Goal: Check status

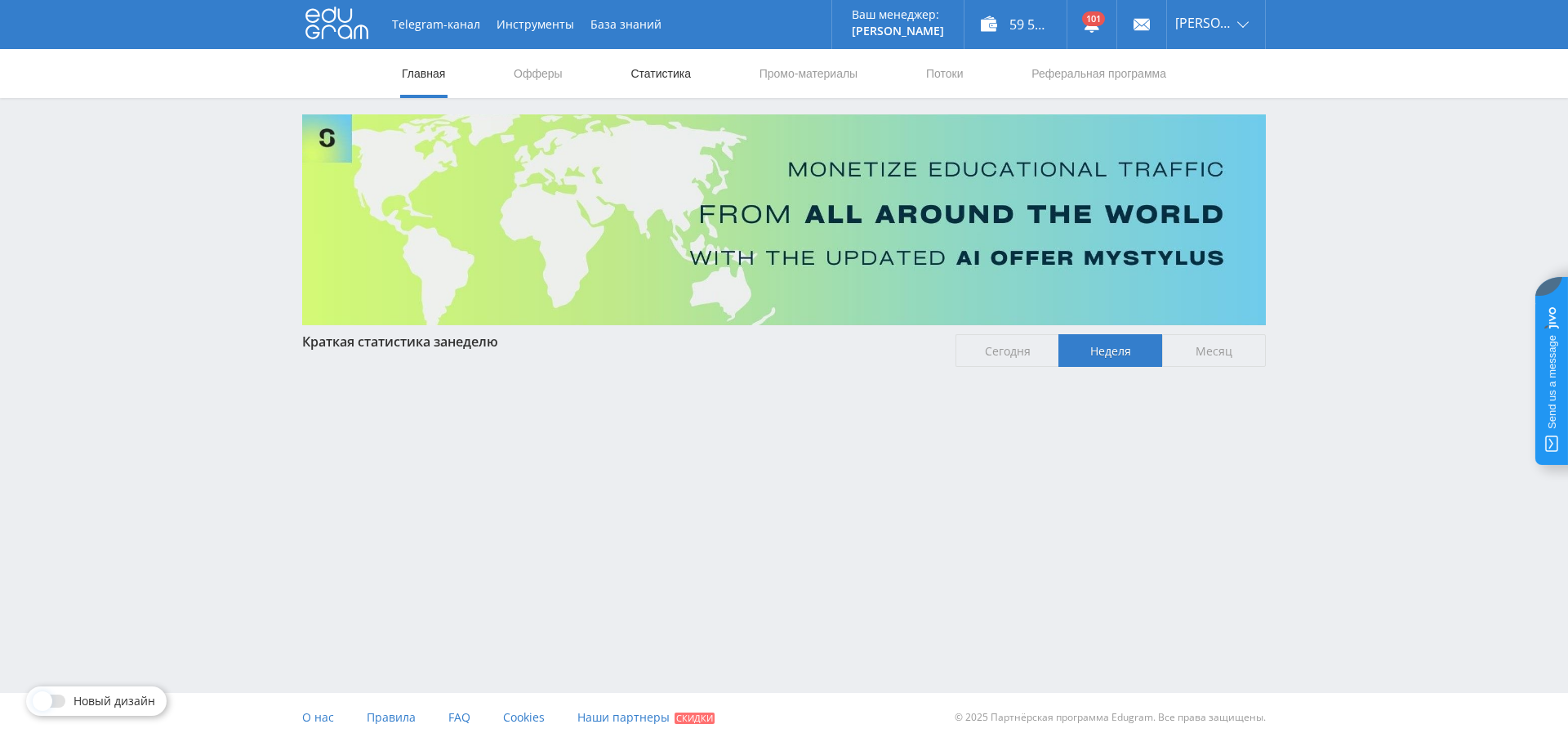
click at [670, 58] on link "Статистика" at bounding box center [661, 73] width 64 height 49
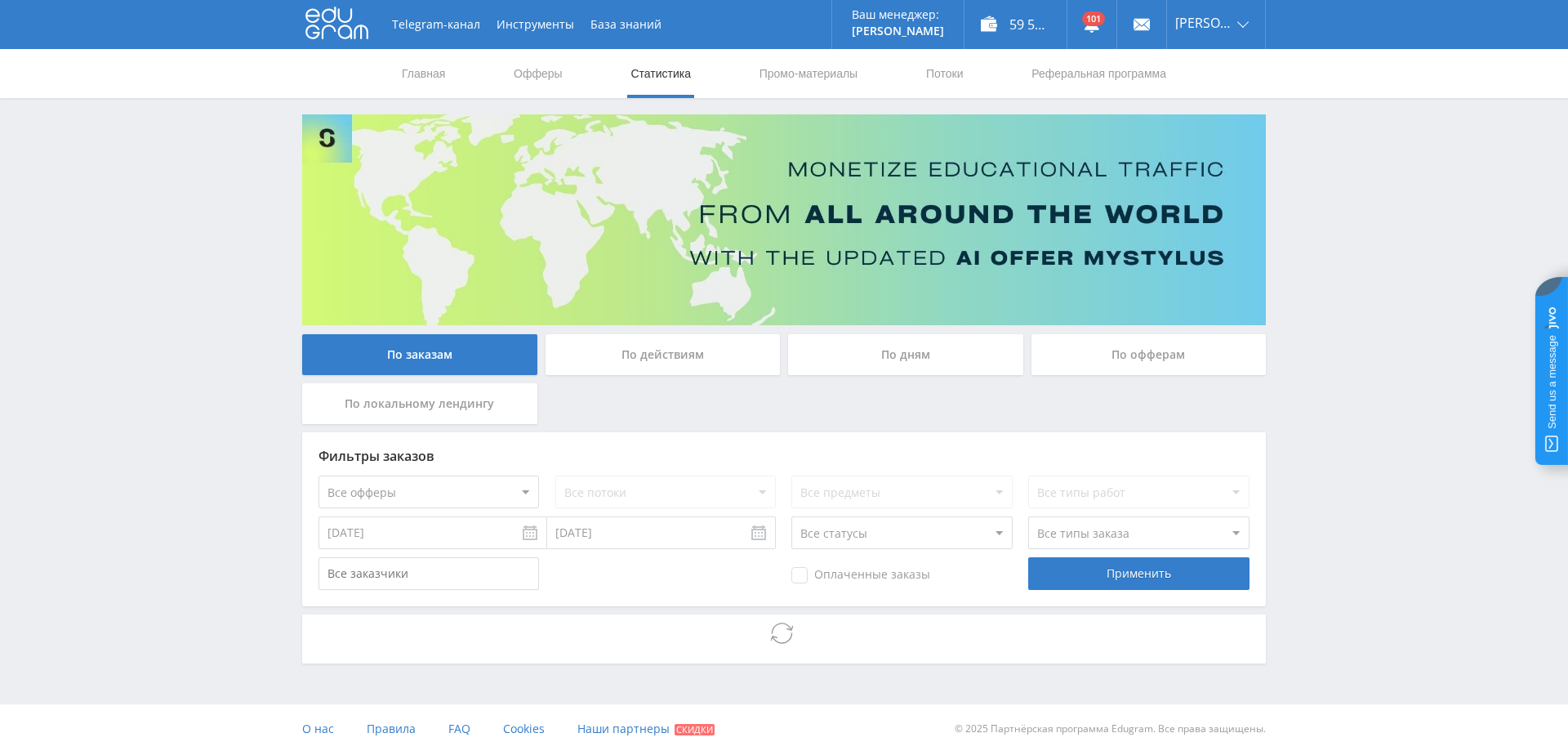
click at [917, 346] on div "По дням" at bounding box center [906, 354] width 235 height 41
click at [0, 0] on input "По дням" at bounding box center [0, 0] width 0 height 0
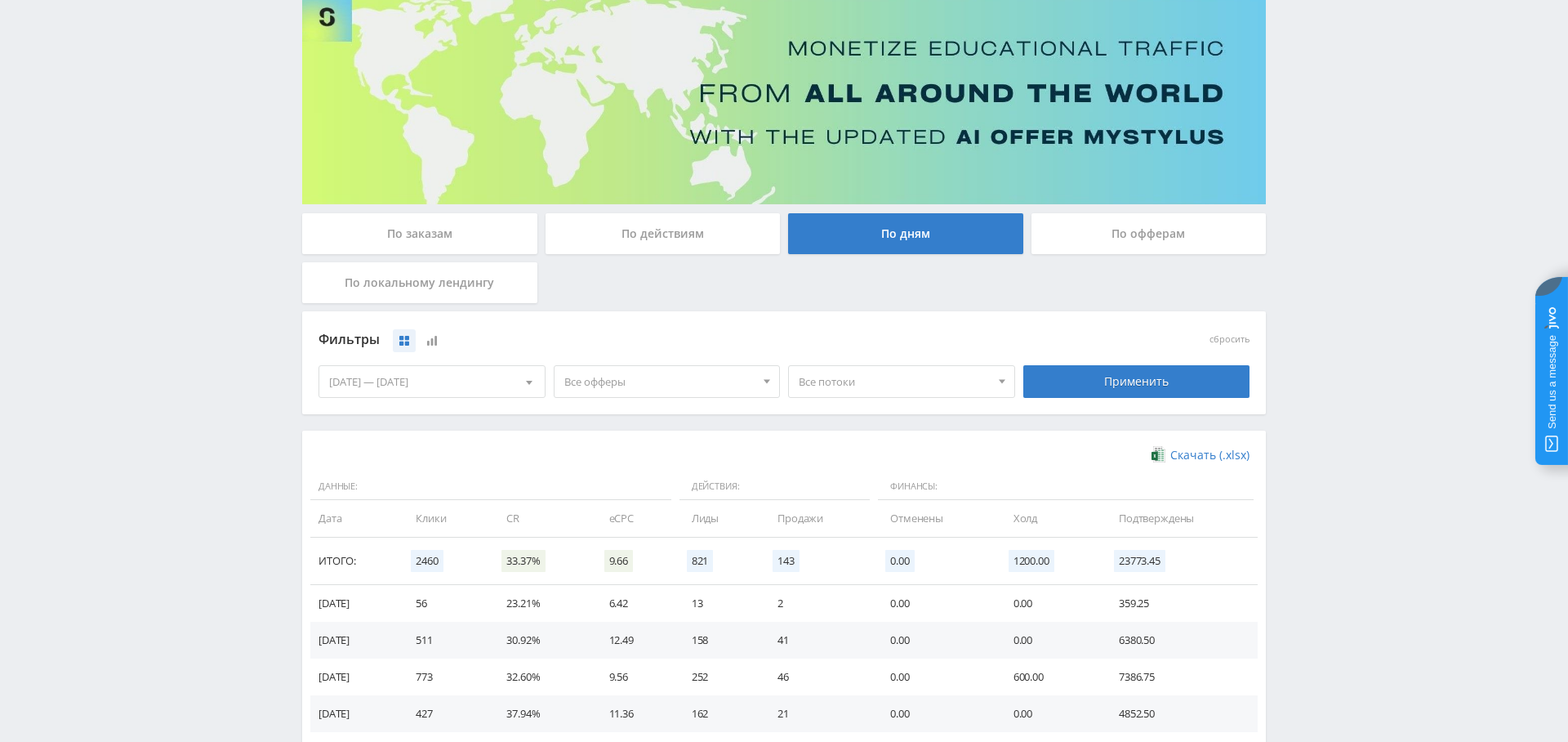
scroll to position [128, 0]
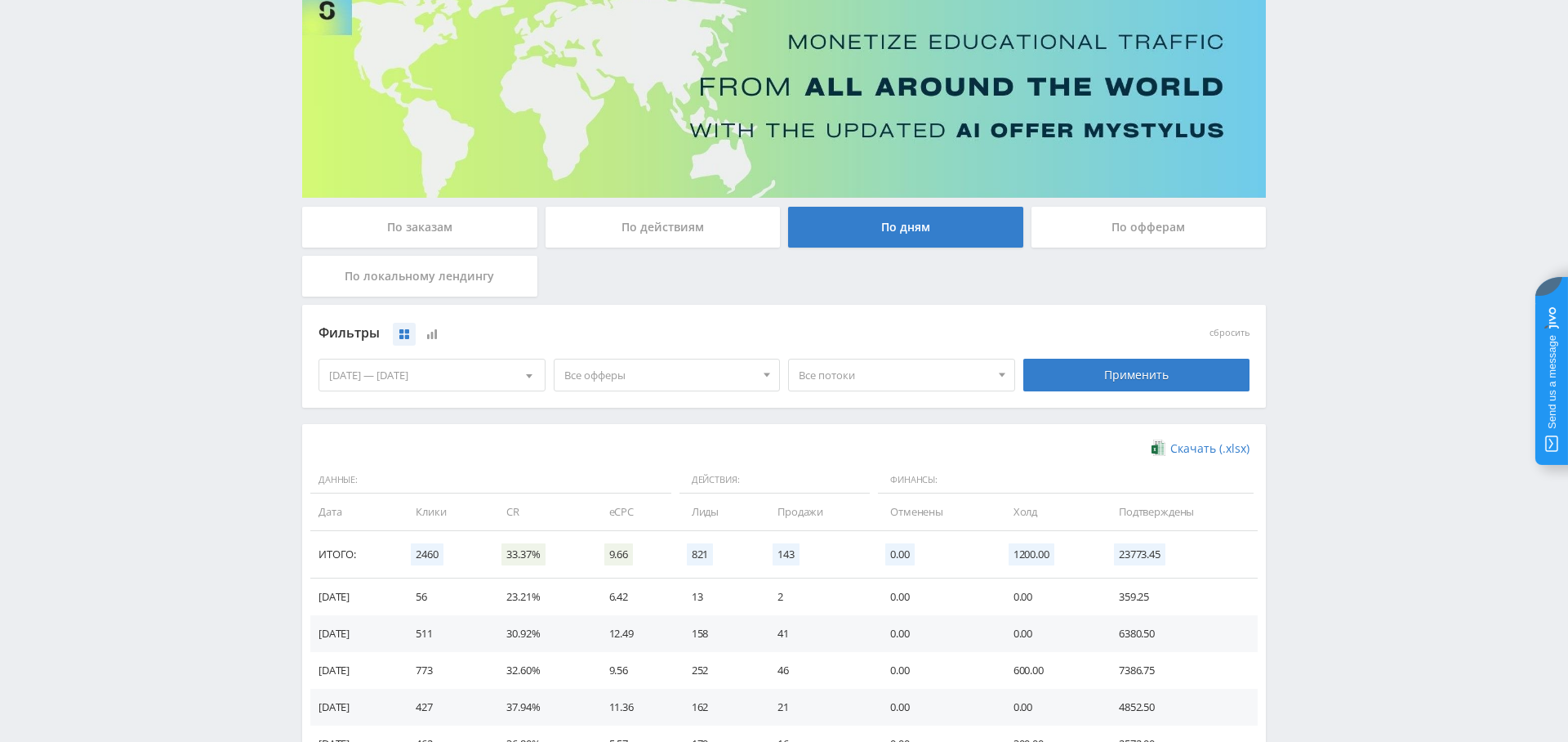
click at [672, 367] on span "Все офферы" at bounding box center [660, 375] width 191 height 31
click at [663, 539] on button "Study AI (RevShare)" at bounding box center [667, 546] width 225 height 23
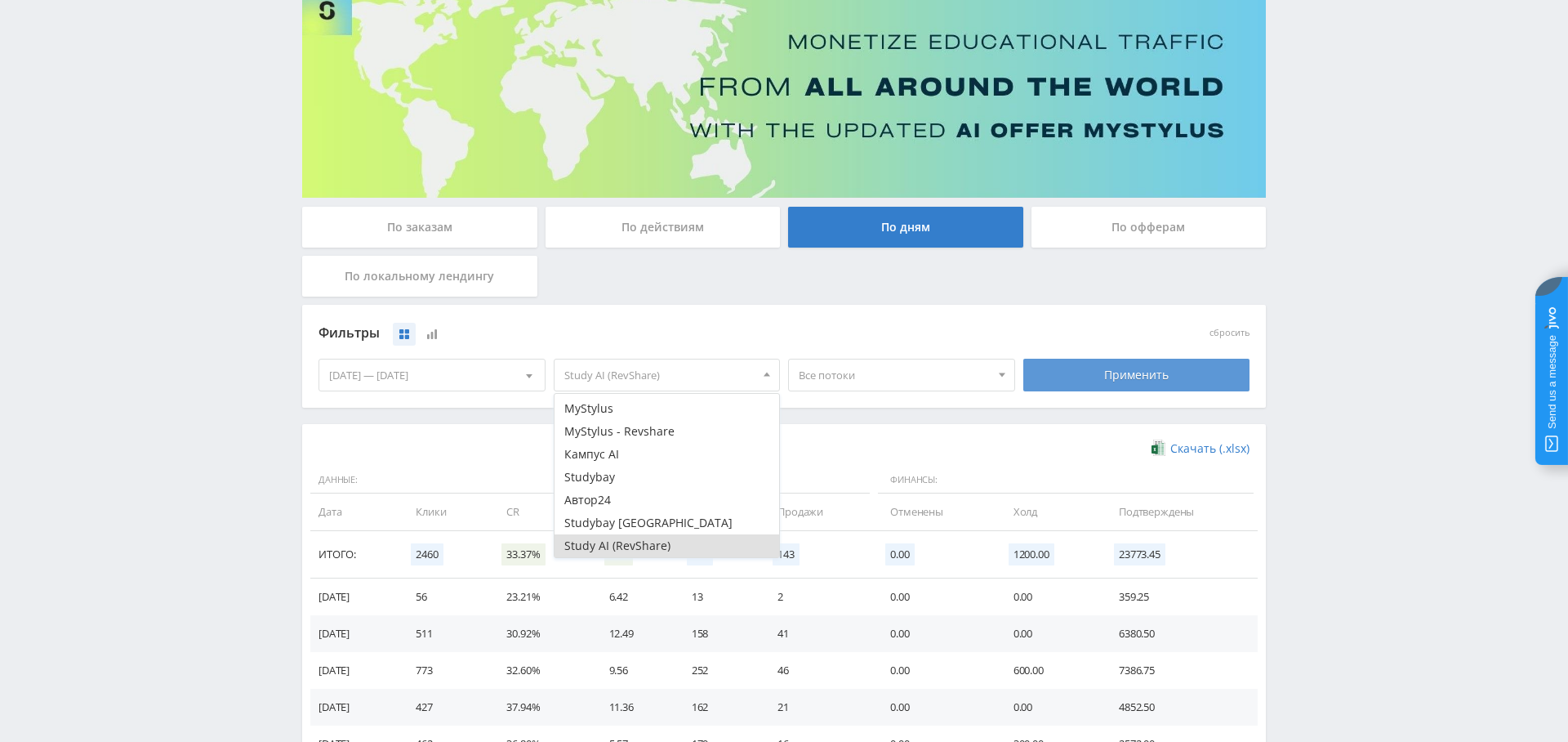
click at [1120, 376] on div "Применить" at bounding box center [1137, 375] width 227 height 32
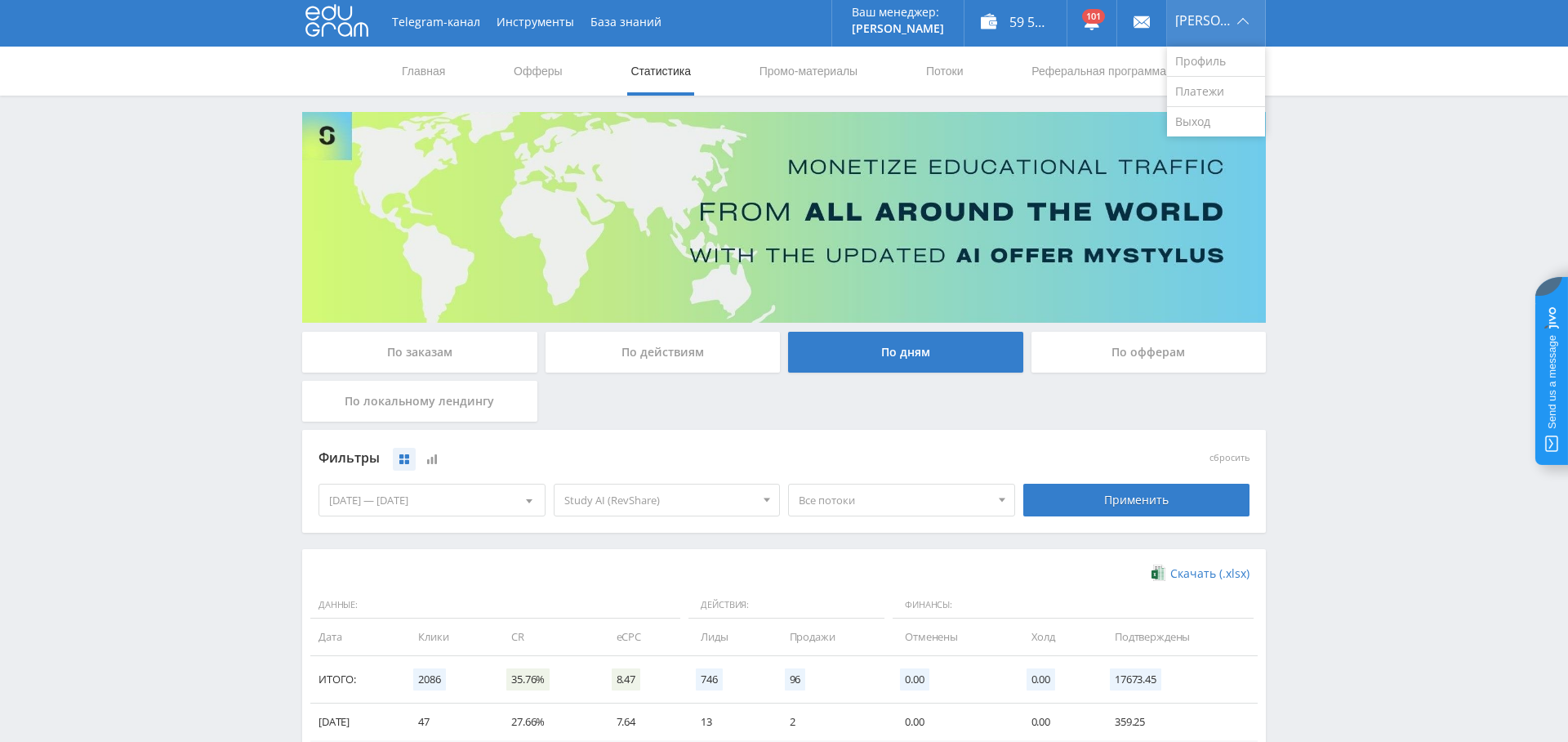
scroll to position [0, 0]
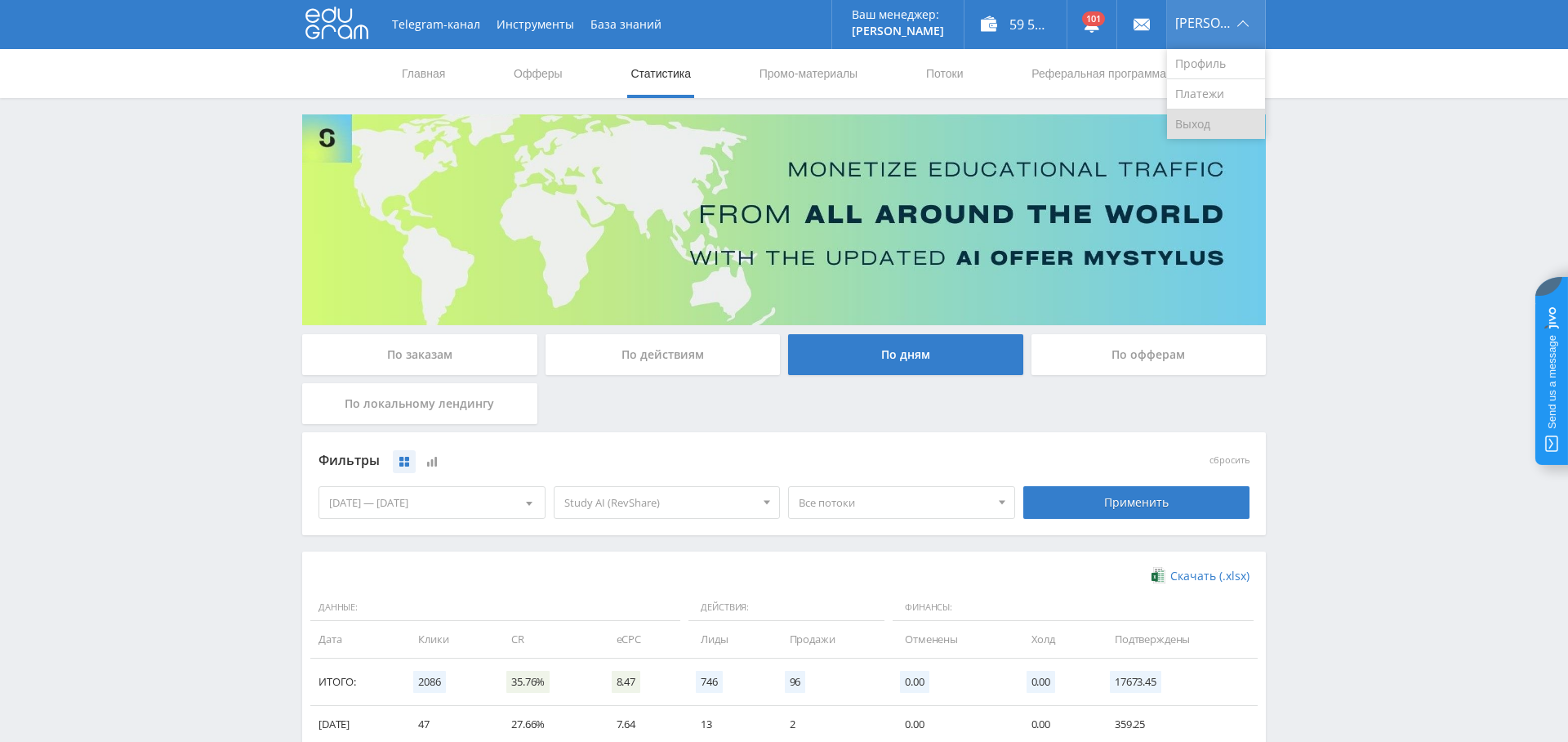
click at [1222, 119] on link "Выход" at bounding box center [1216, 124] width 98 height 29
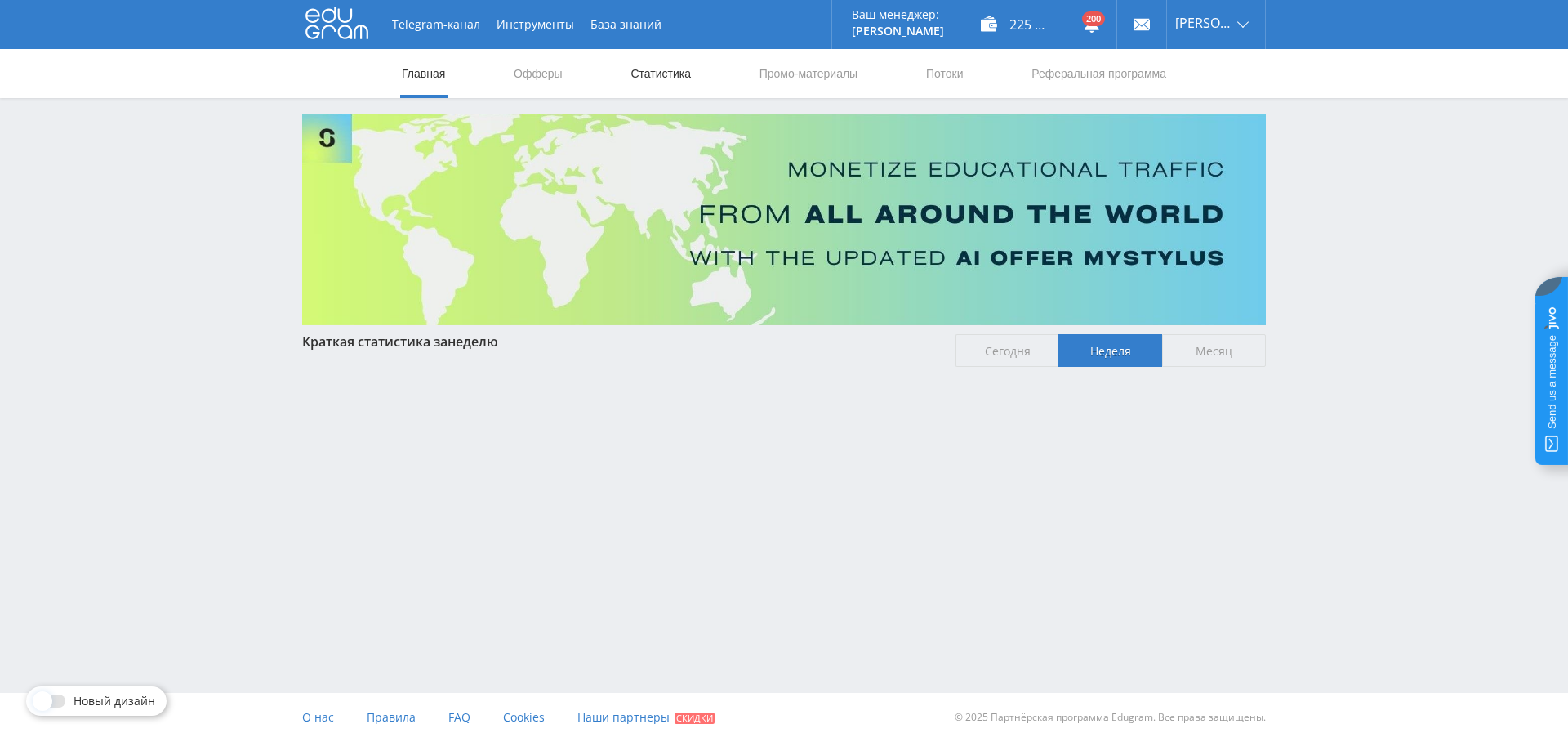
click at [665, 74] on link "Статистика" at bounding box center [661, 73] width 64 height 49
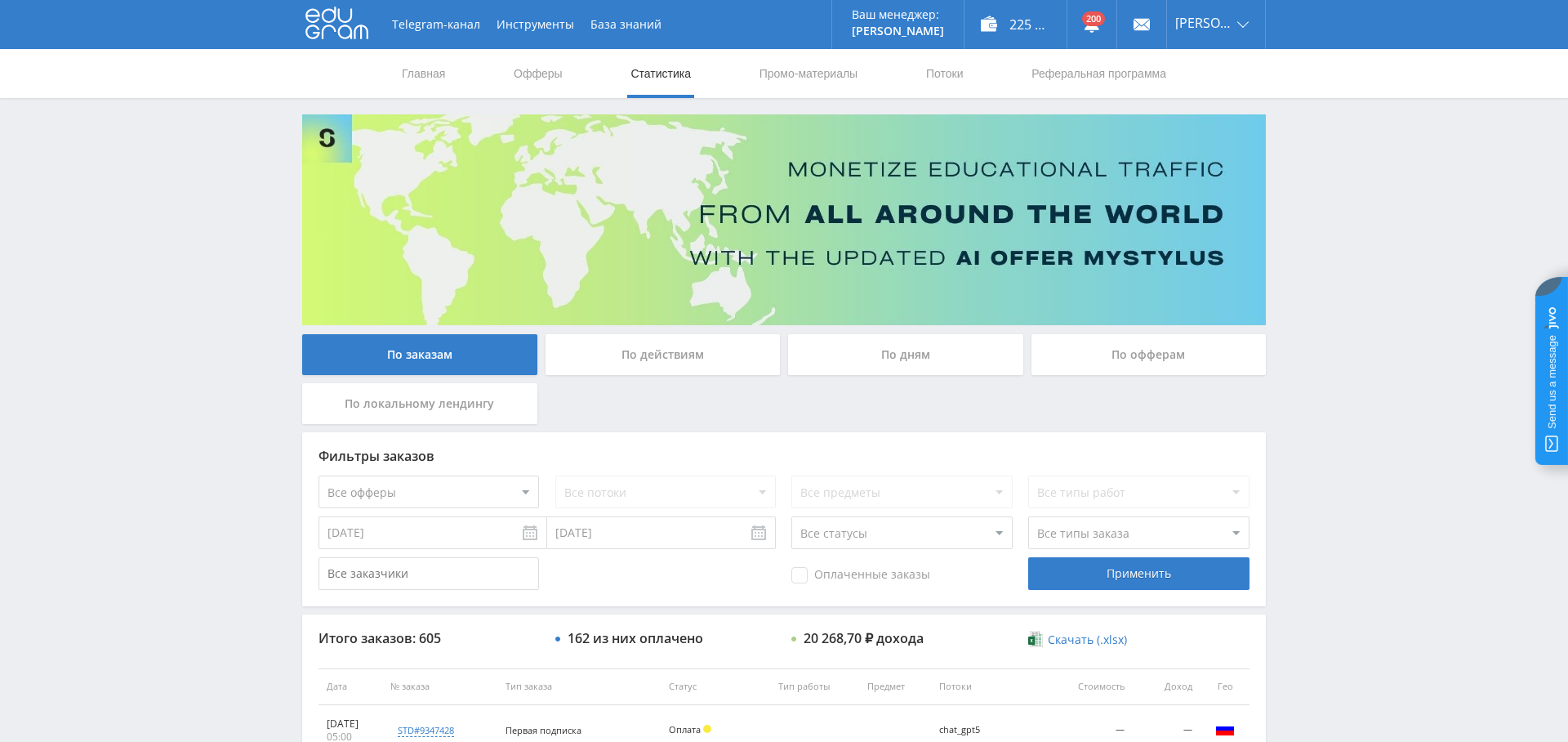
click at [468, 483] on select "Все офферы MyStylus MyStylus - Revshare Кампус AI Studybay Автор24 Studybay [GE…" at bounding box center [428, 491] width 220 height 32
select select "376"
drag, startPoint x: 1108, startPoint y: 562, endPoint x: 1077, endPoint y: 567, distance: 31.4
click at [1107, 562] on div "Применить" at bounding box center [1138, 573] width 220 height 32
click at [936, 345] on div "По дням" at bounding box center [906, 354] width 235 height 41
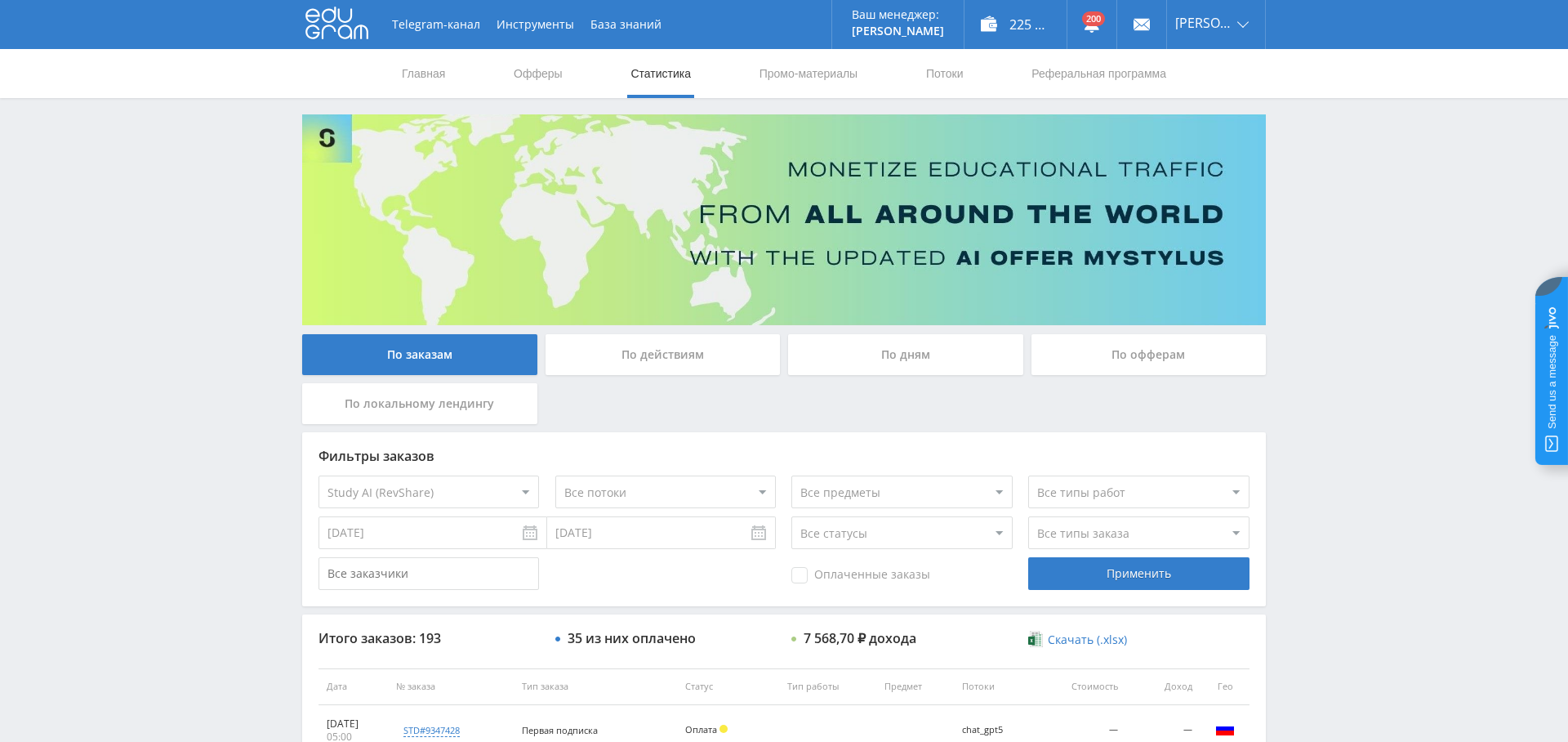
click at [0, 0] on input "По дням" at bounding box center [0, 0] width 0 height 0
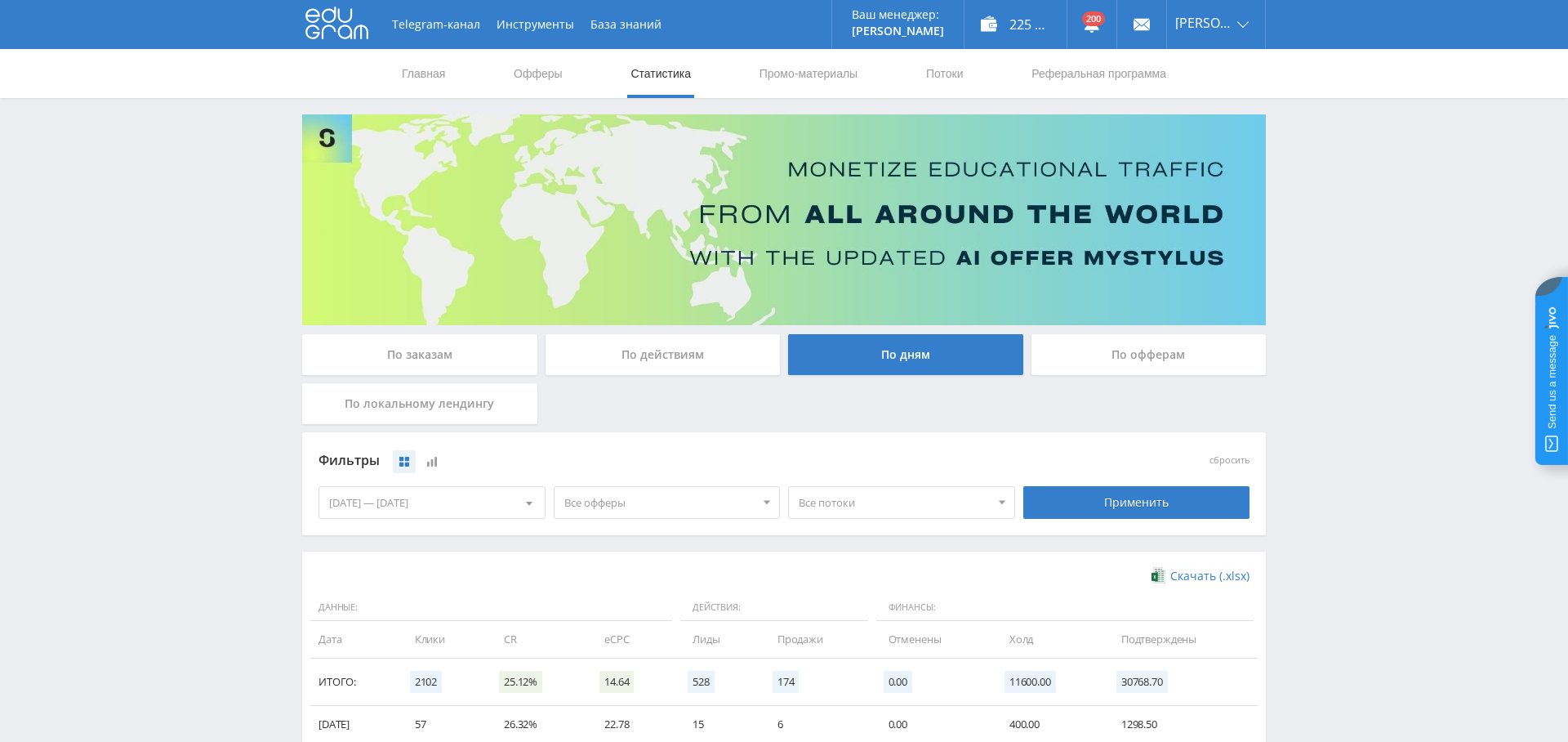
click at [728, 491] on span "Все офферы" at bounding box center [660, 502] width 191 height 31
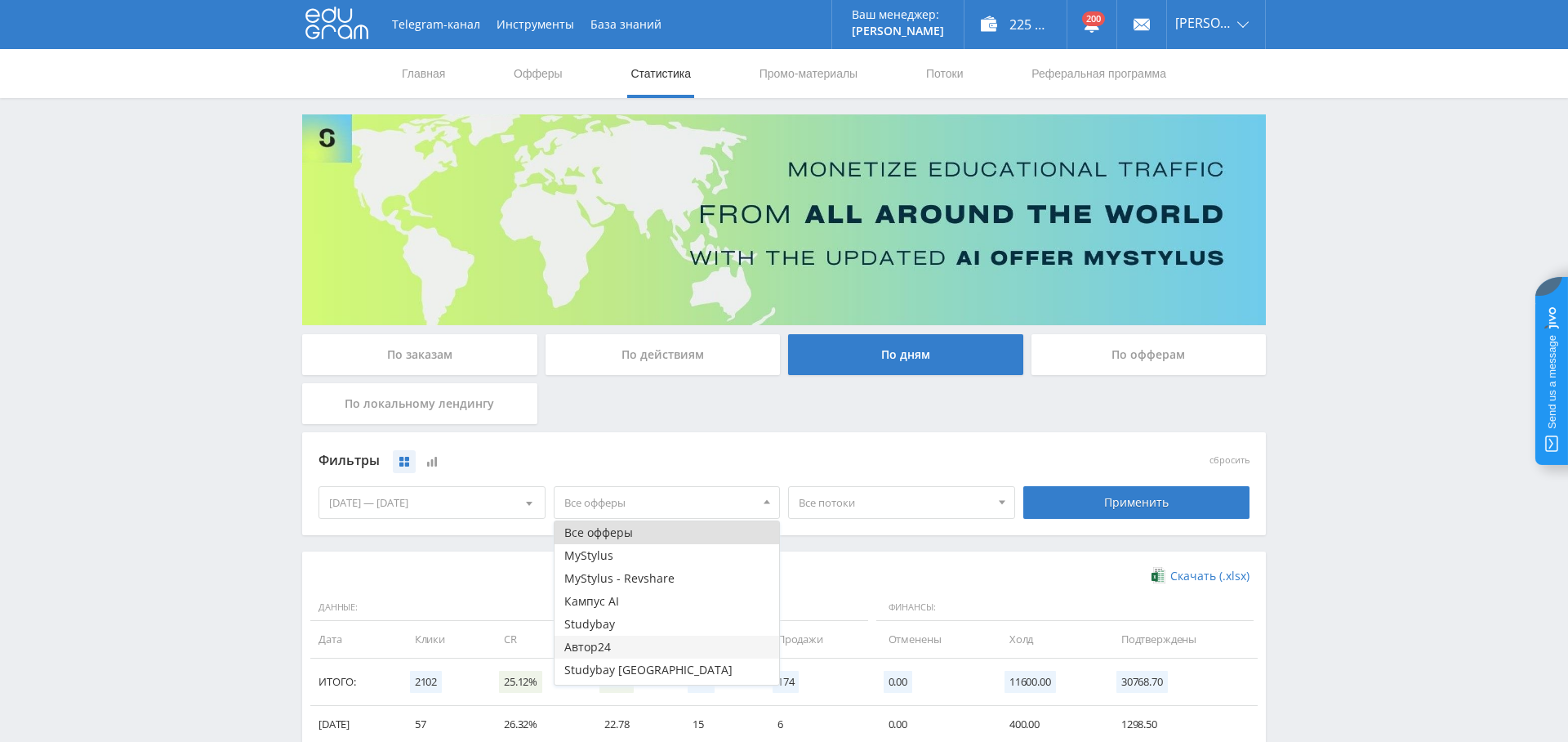
scroll to position [42, 0]
click at [633, 667] on button "Study AI (RevShare)" at bounding box center [667, 673] width 225 height 23
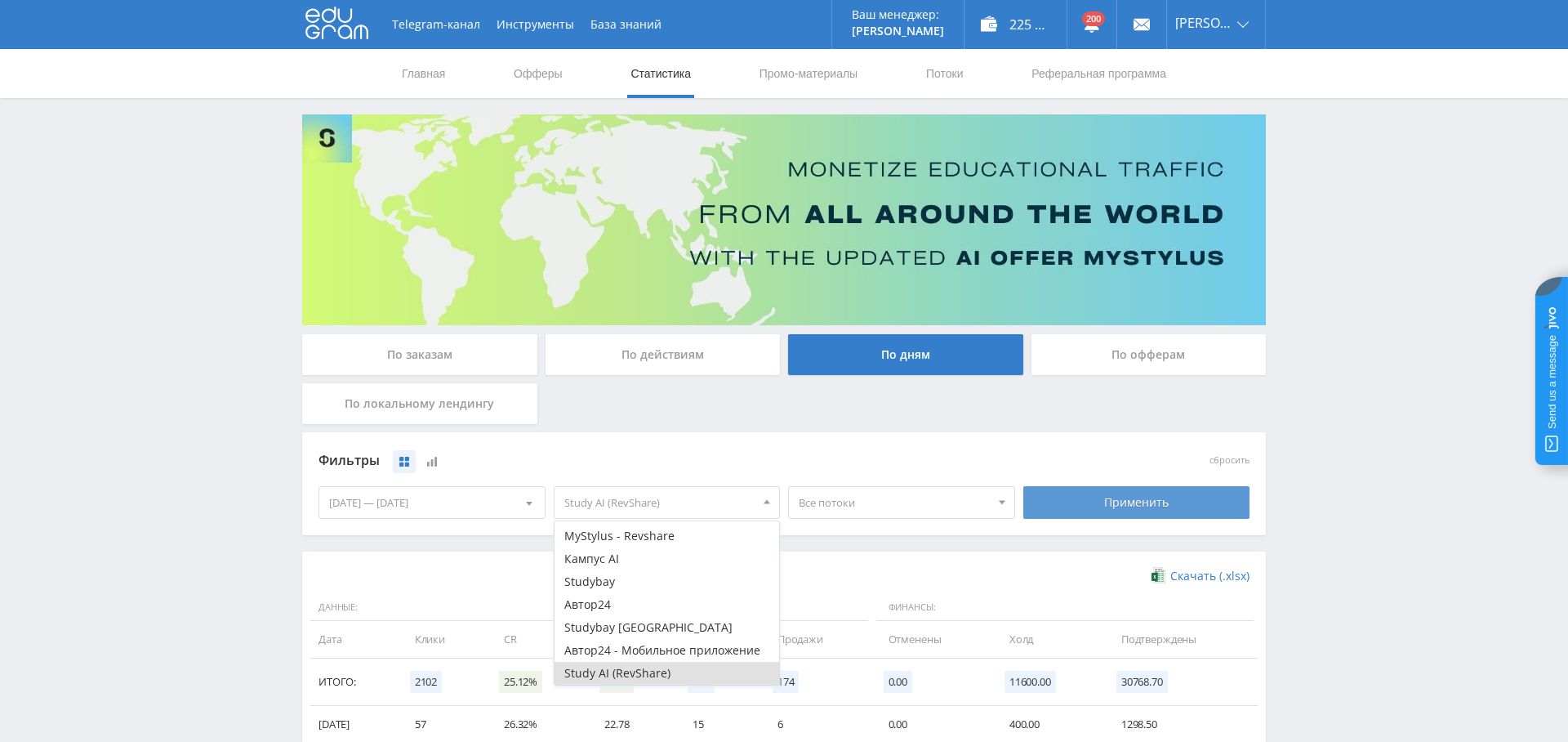
click at [1128, 506] on div "Применить" at bounding box center [1137, 502] width 227 height 32
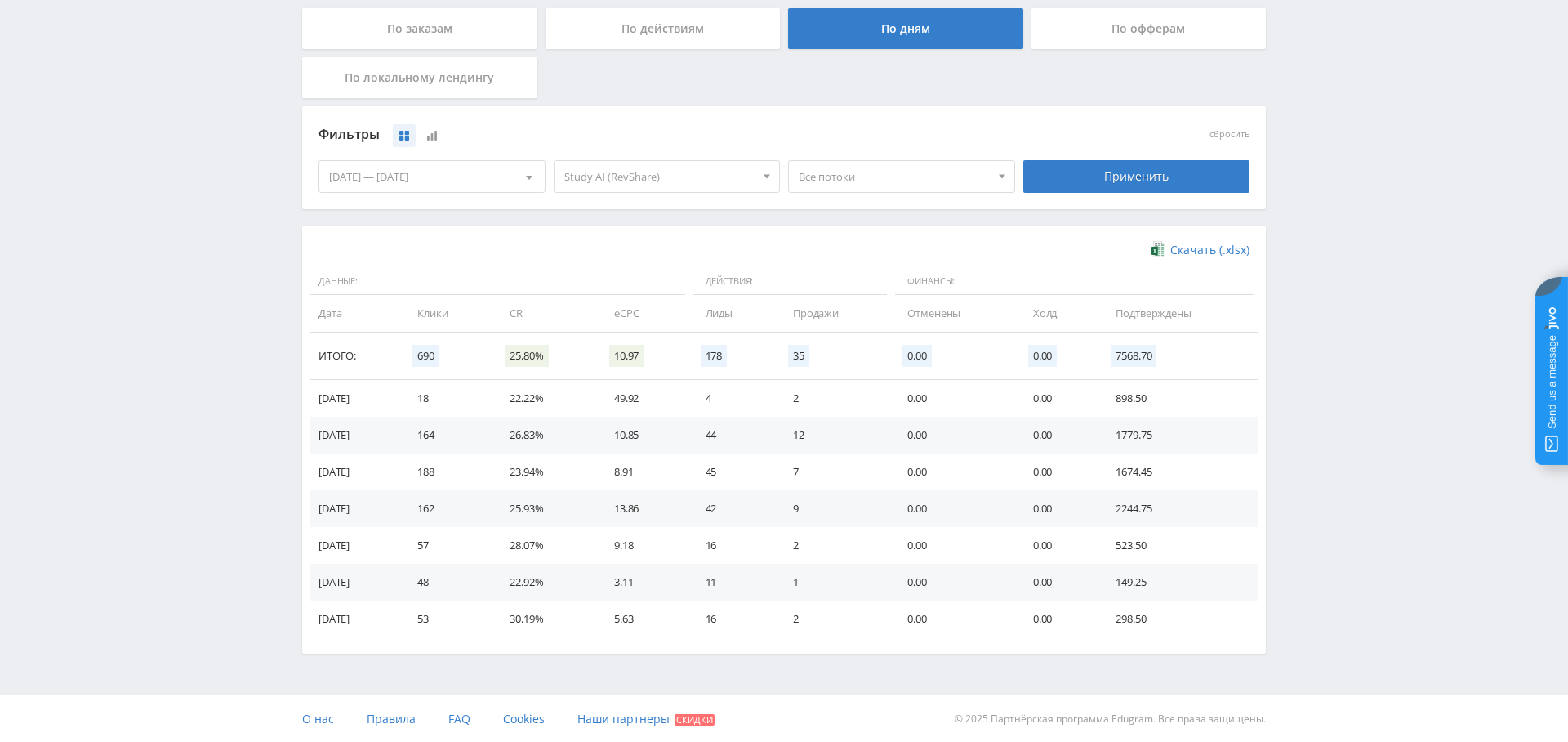
scroll to position [0, 0]
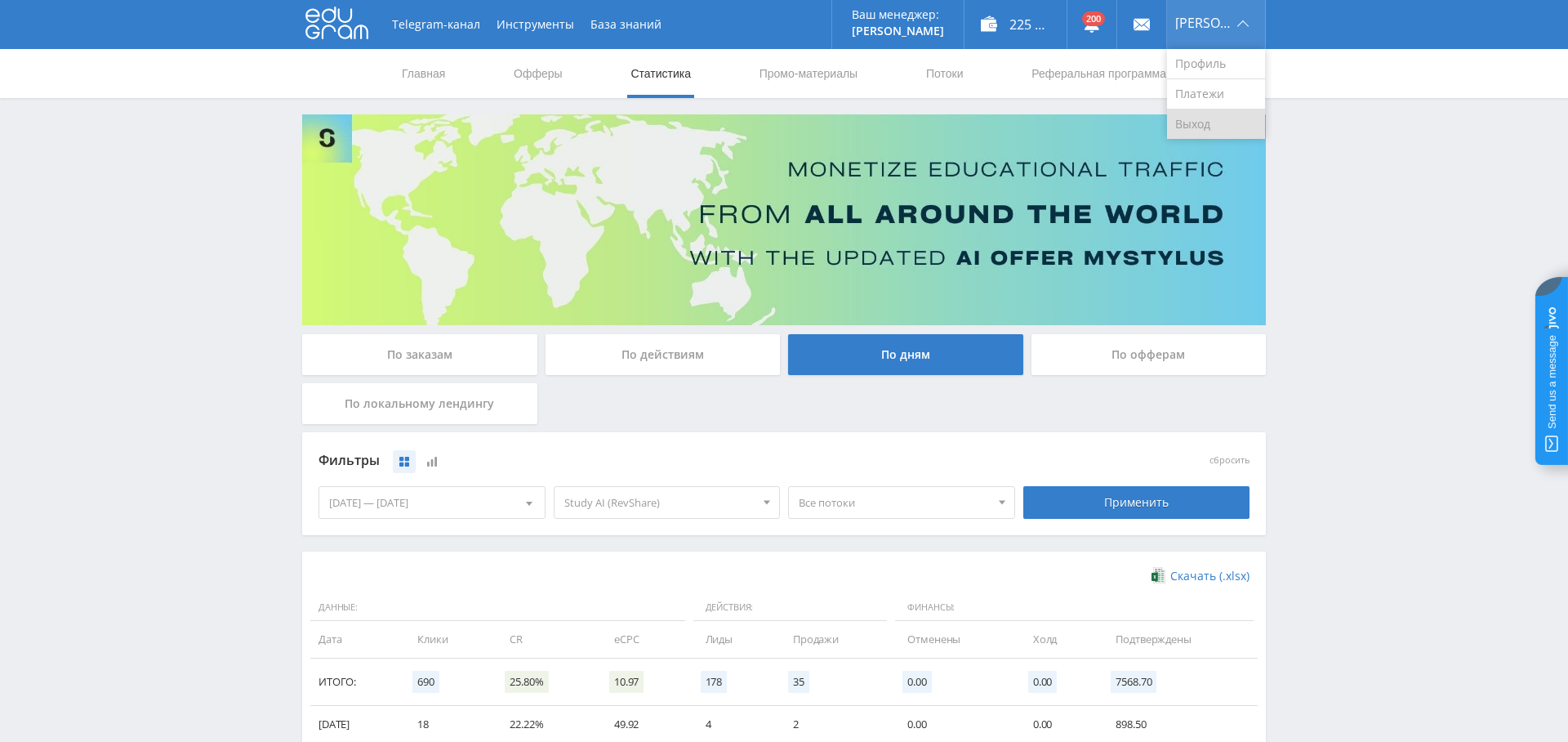
click at [1214, 125] on link "Выход" at bounding box center [1216, 124] width 98 height 29
